Goal: Browse casually: Explore the website without a specific task or goal

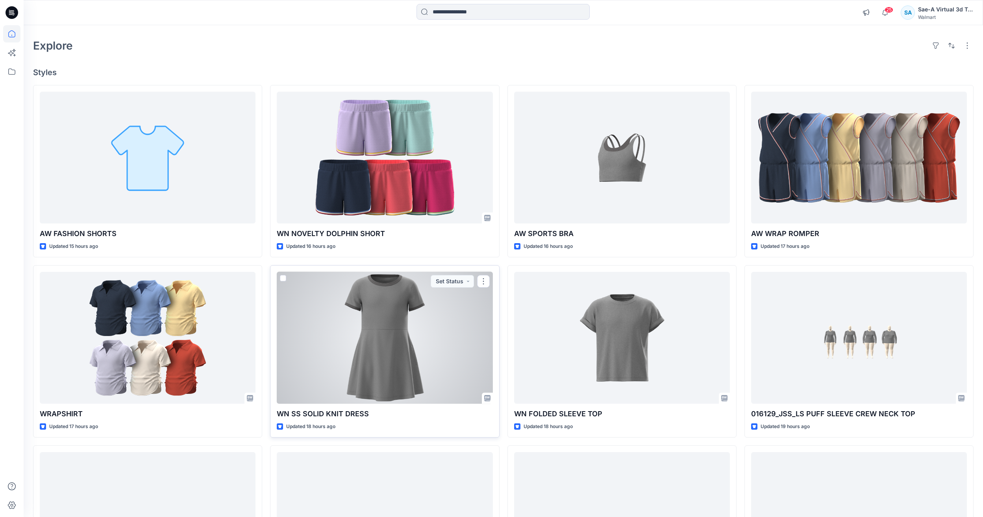
scroll to position [39, 0]
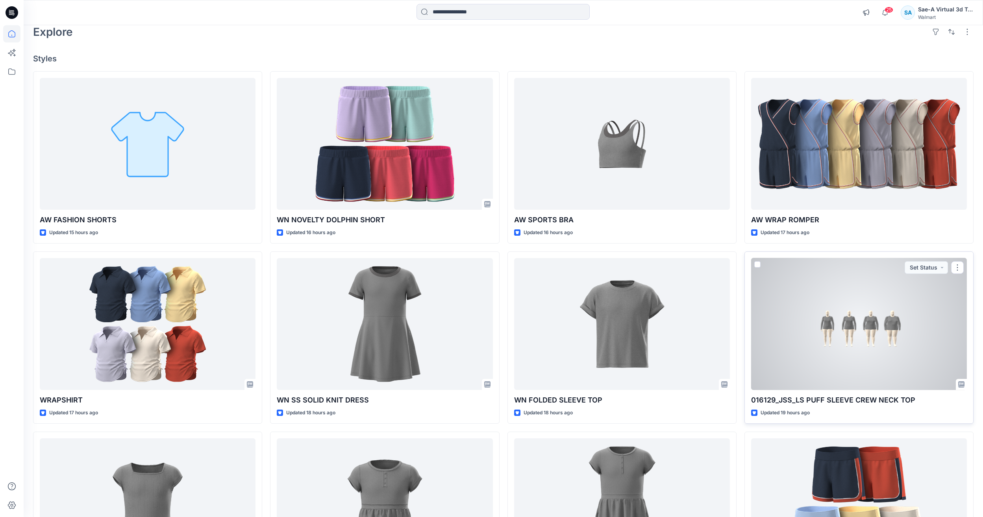
click at [847, 335] on div at bounding box center [859, 324] width 216 height 132
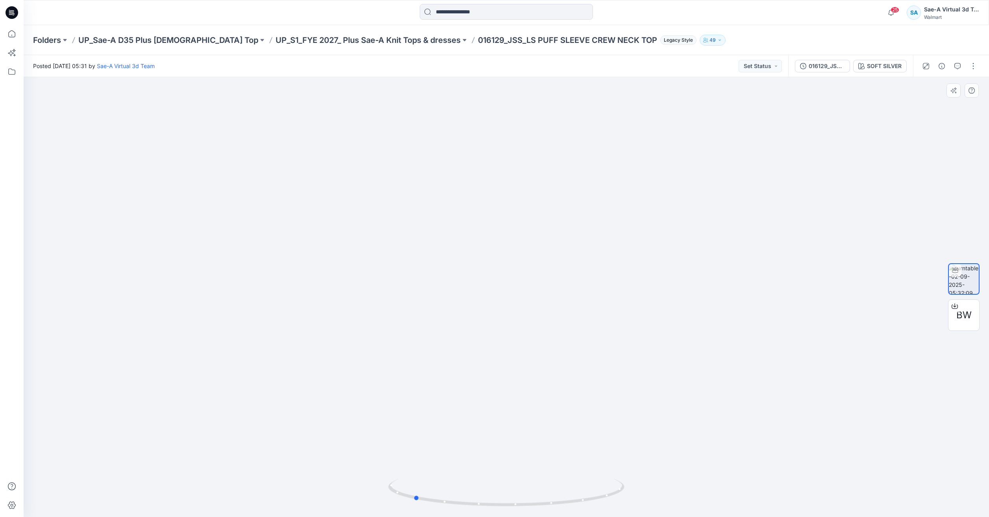
drag, startPoint x: 579, startPoint y: 499, endPoint x: 486, endPoint y: 477, distance: 95.6
click at [486, 477] on div at bounding box center [506, 297] width 965 height 440
drag, startPoint x: 566, startPoint y: 504, endPoint x: 449, endPoint y: 501, distance: 116.9
click at [449, 501] on icon at bounding box center [507, 494] width 238 height 30
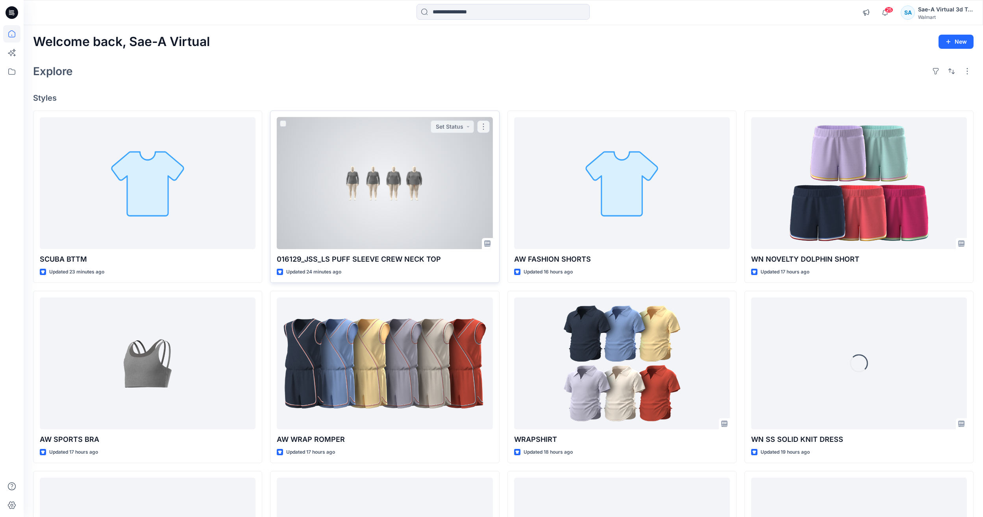
click at [464, 211] on div at bounding box center [385, 183] width 216 height 132
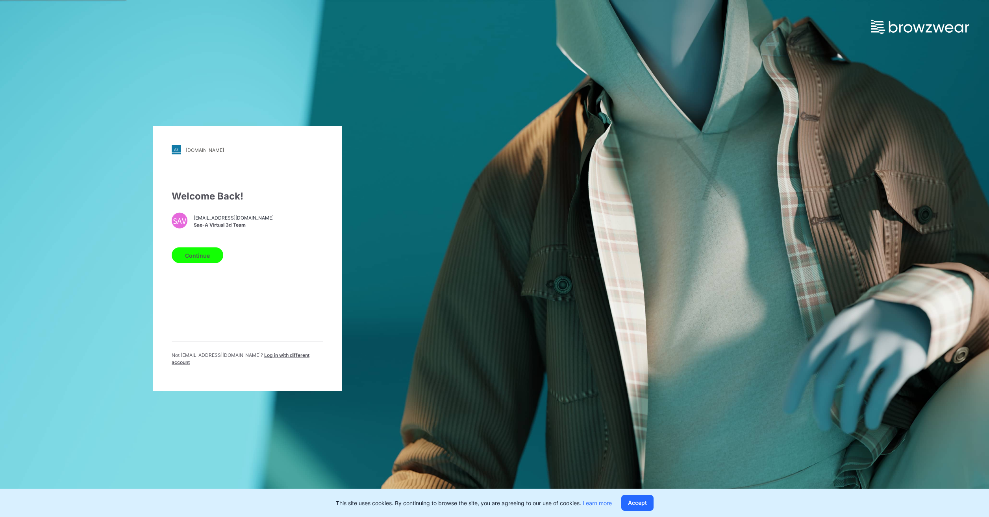
click at [170, 263] on div "walmart.stylezone.com Loading... Welcome Back! SAV saea.wm_3dteam@sae-a.com Sae…" at bounding box center [247, 258] width 189 height 265
click at [187, 259] on button "Continue" at bounding box center [198, 256] width 52 height 16
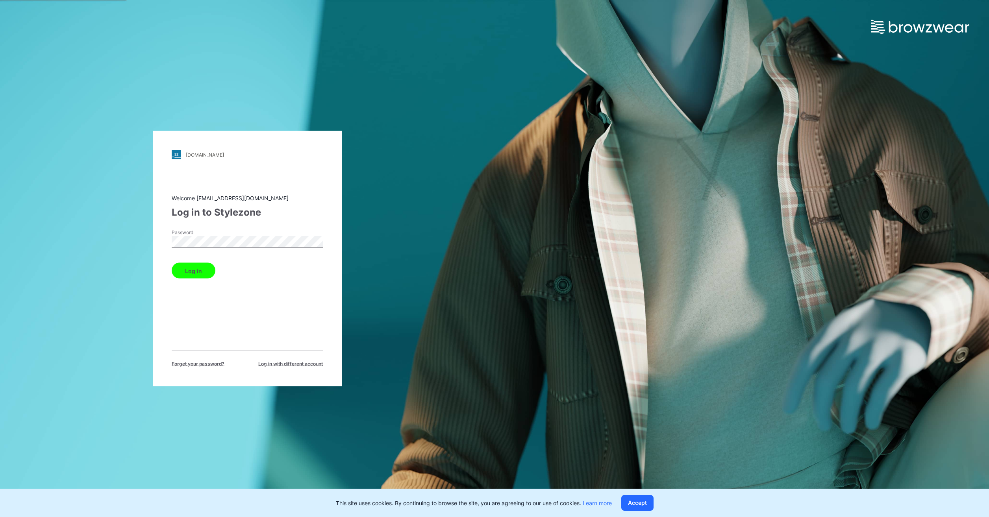
click at [202, 274] on button "Log in" at bounding box center [194, 271] width 44 height 16
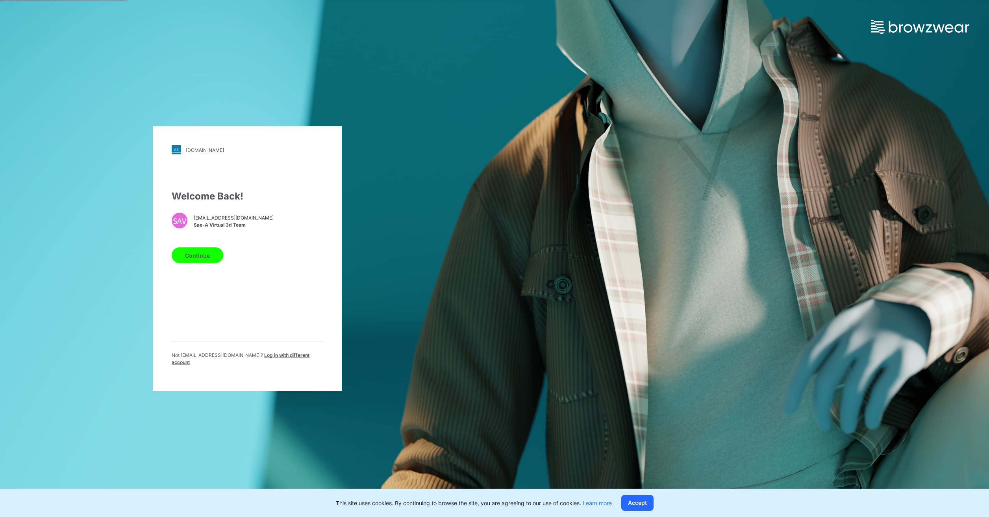
click at [190, 261] on button "Continue" at bounding box center [198, 256] width 52 height 16
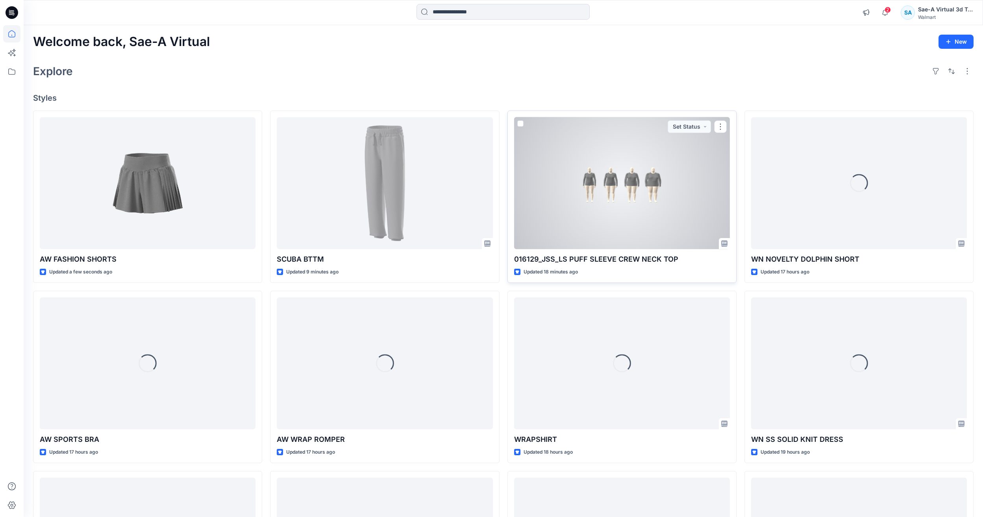
click at [625, 208] on div at bounding box center [622, 183] width 216 height 132
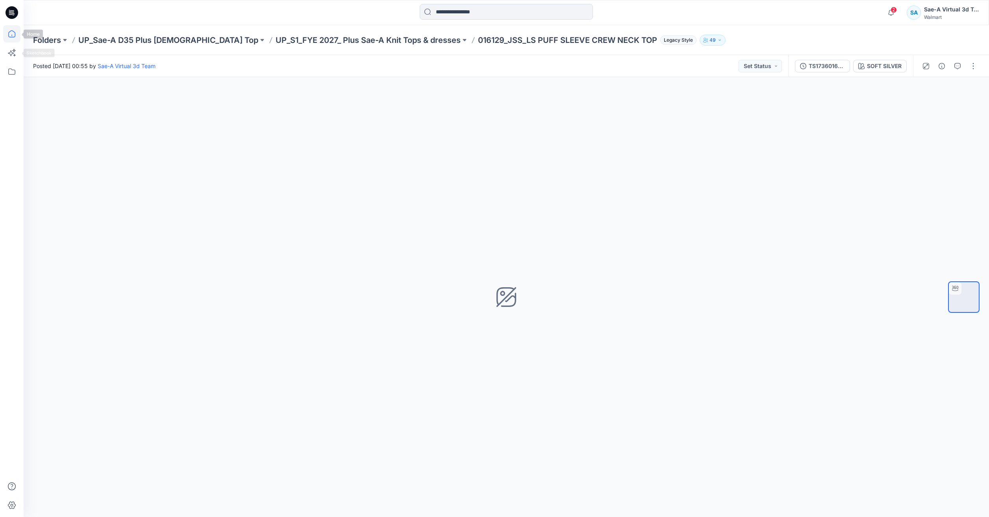
click at [15, 36] on icon at bounding box center [11, 33] width 17 height 17
